Goal: Contribute content: Contribute content

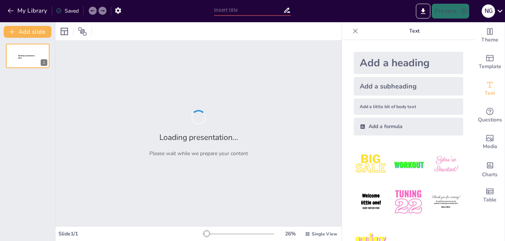
type input "metabolismo del hemo"
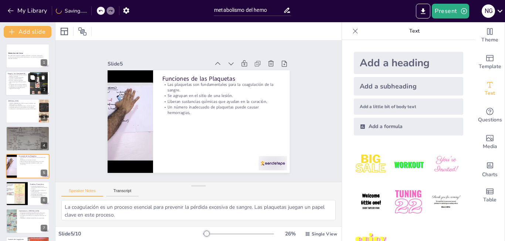
type textarea "La sangre es fundamental para el transporte de oxígeno y nutrientes en el cuerp…"
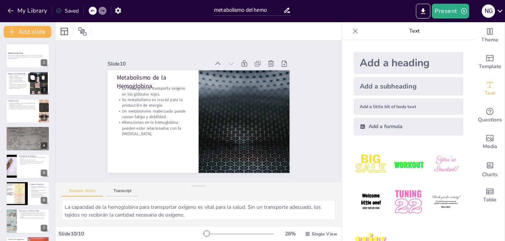
type textarea "La coagulación es un proceso complejo que involucra múltiples proteínas. Cada f…"
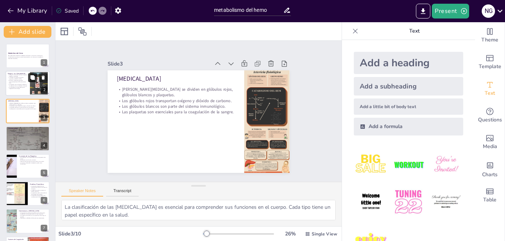
type textarea "La formación de [MEDICAL_DATA] es vital para mantener la salud. Sin un proceso …"
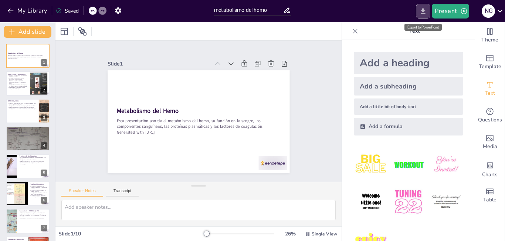
click at [420, 14] on icon "Export to PowerPoint" at bounding box center [423, 11] width 8 height 8
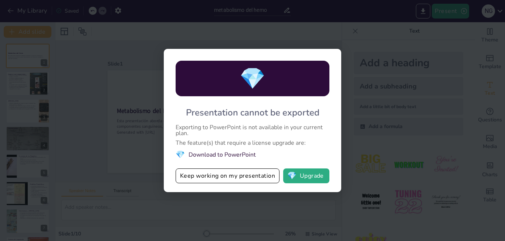
click at [331, 131] on div "💎 Presentation cannot be exported Exporting to PowerPoint is not available in y…" at bounding box center [253, 120] width 178 height 143
click at [212, 195] on div "💎 Presentation cannot be exported Exporting to PowerPoint is not available in y…" at bounding box center [252, 120] width 505 height 241
click at [224, 181] on button "Keep working on my presentation" at bounding box center [228, 175] width 104 height 15
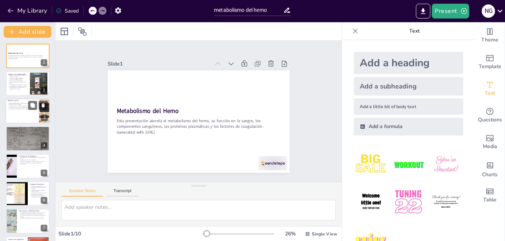
click at [20, 104] on p "[PERSON_NAME][MEDICAL_DATA] se dividen en glóbulos rojos, glóbulos blancos y pl…" at bounding box center [22, 103] width 29 height 3
type textarea "La clasificación de las [MEDICAL_DATA] es esencial para comprender sus funcione…"
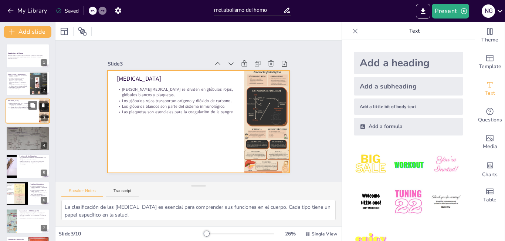
click at [18, 116] on div at bounding box center [28, 110] width 44 height 25
